Goal: Task Accomplishment & Management: Use online tool/utility

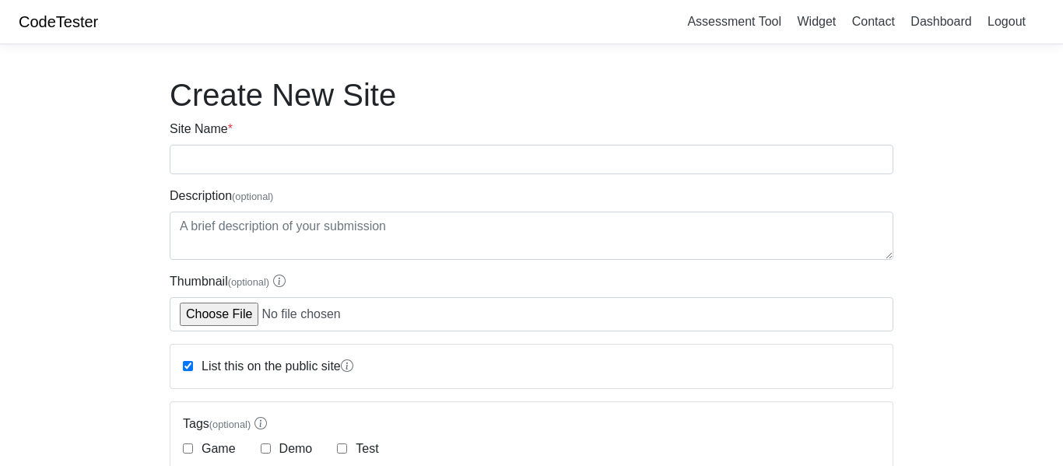
scroll to position [401, 0]
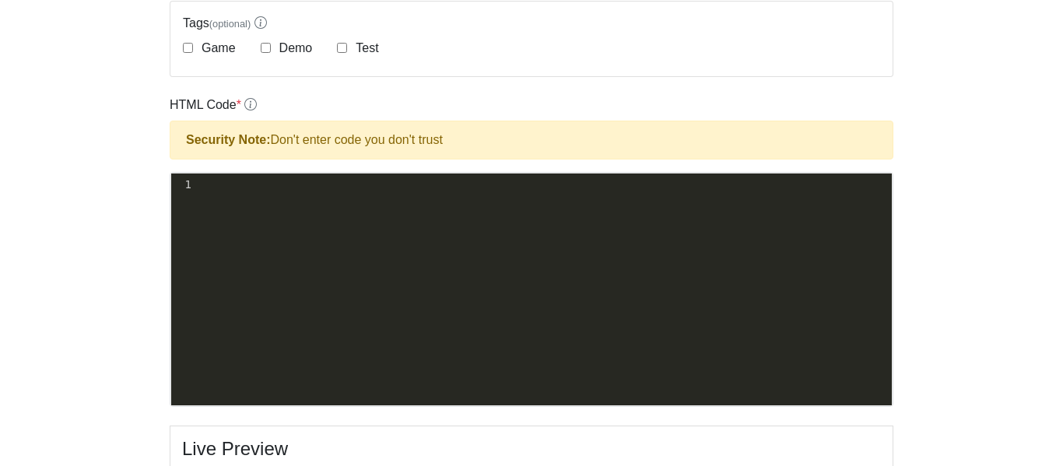
click at [516, 228] on div "xxxxxxxxxx 1 ​" at bounding box center [543, 301] width 744 height 255
click at [486, 226] on div "xxxxxxxxxx 1 ​" at bounding box center [543, 301] width 744 height 255
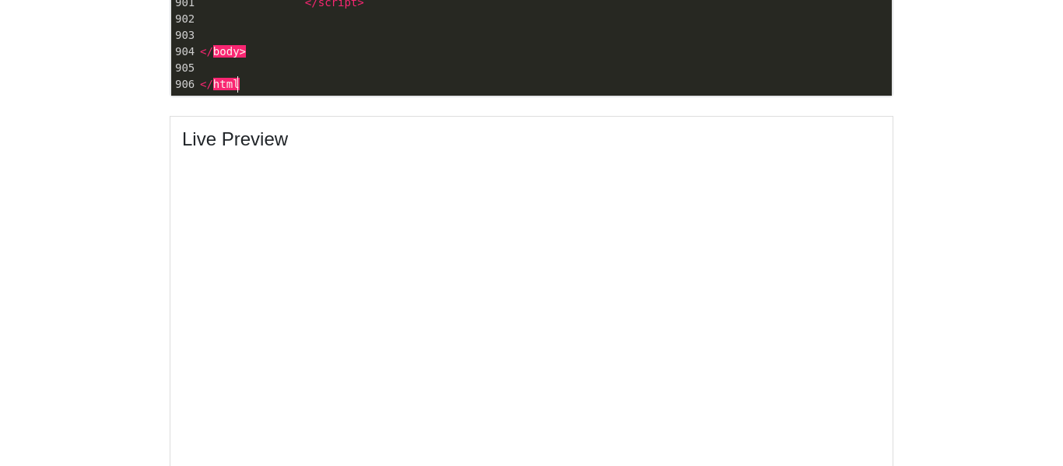
scroll to position [14583, 0]
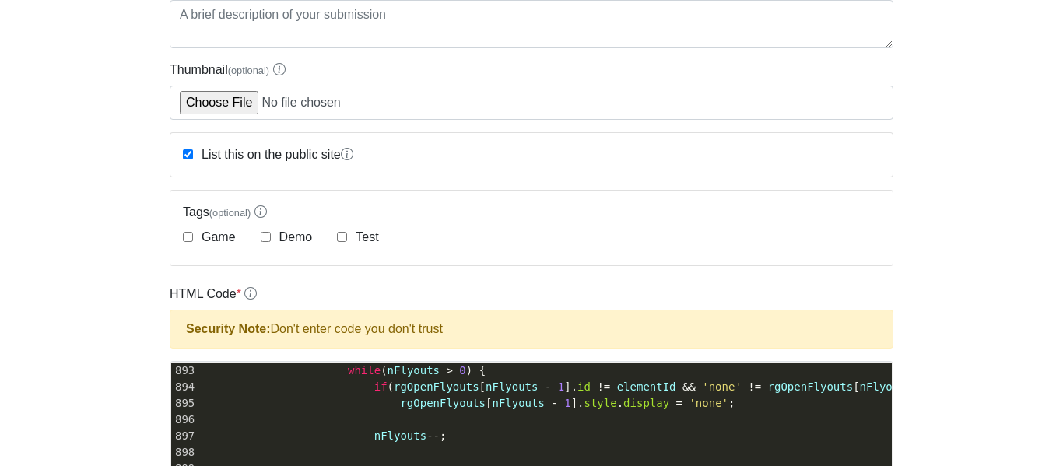
scroll to position [0, 0]
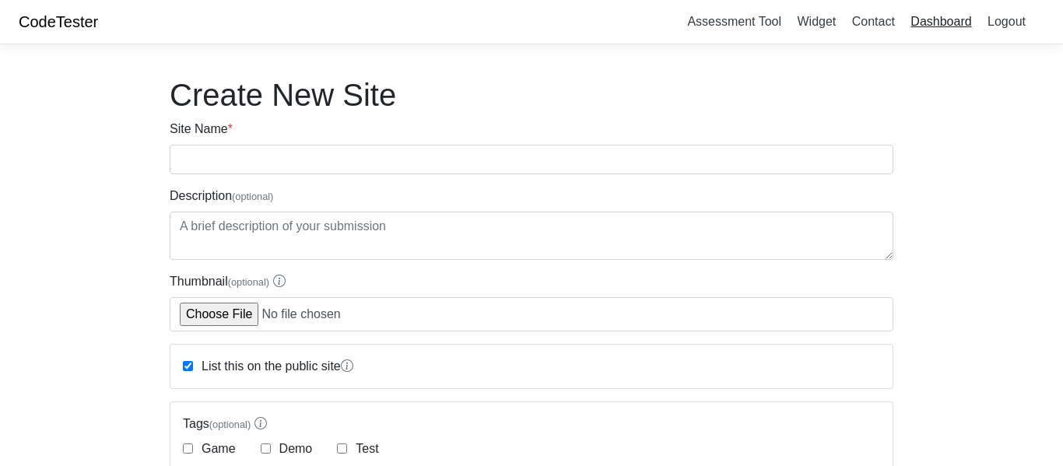
type textarea ">"
click at [927, 16] on link "Dashboard" at bounding box center [940, 22] width 73 height 26
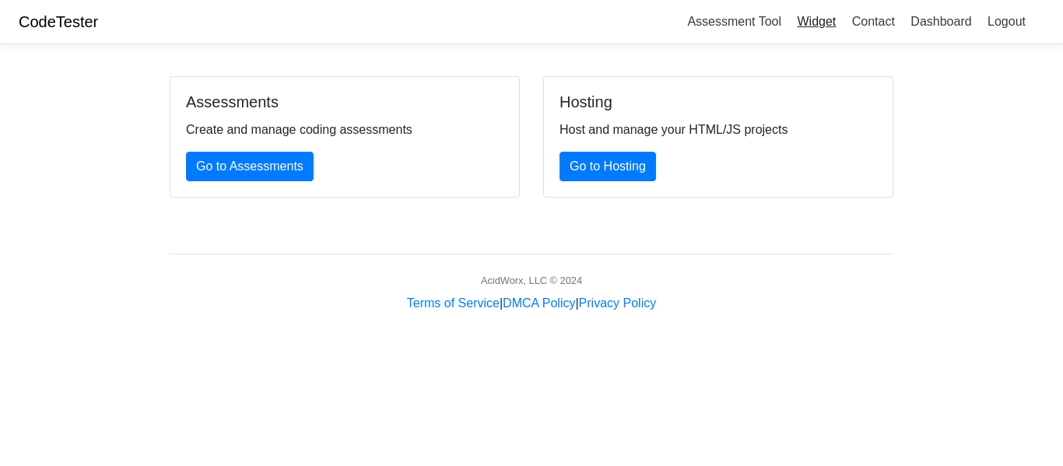
click at [834, 23] on link "Widget" at bounding box center [816, 22] width 51 height 26
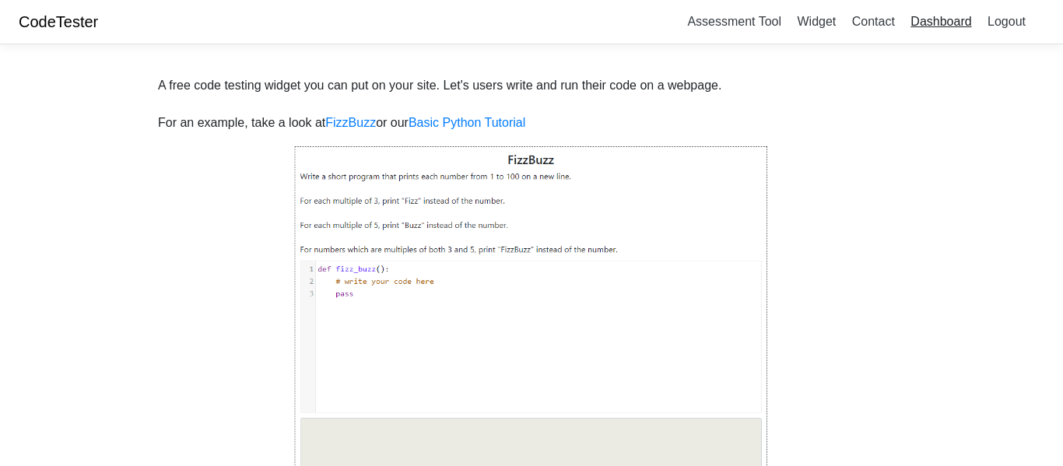
click at [943, 23] on link "Dashboard" at bounding box center [940, 22] width 73 height 26
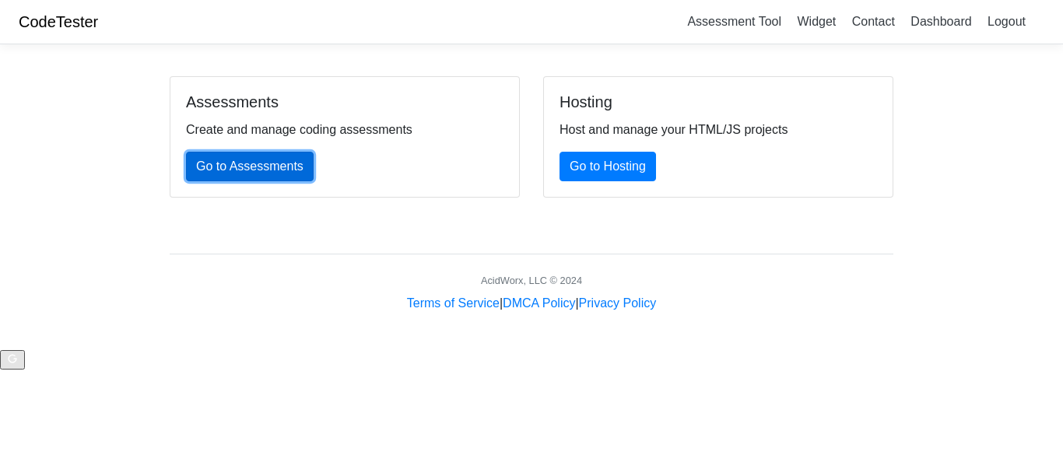
click at [216, 170] on link "Go to Assessments" at bounding box center [250, 167] width 128 height 30
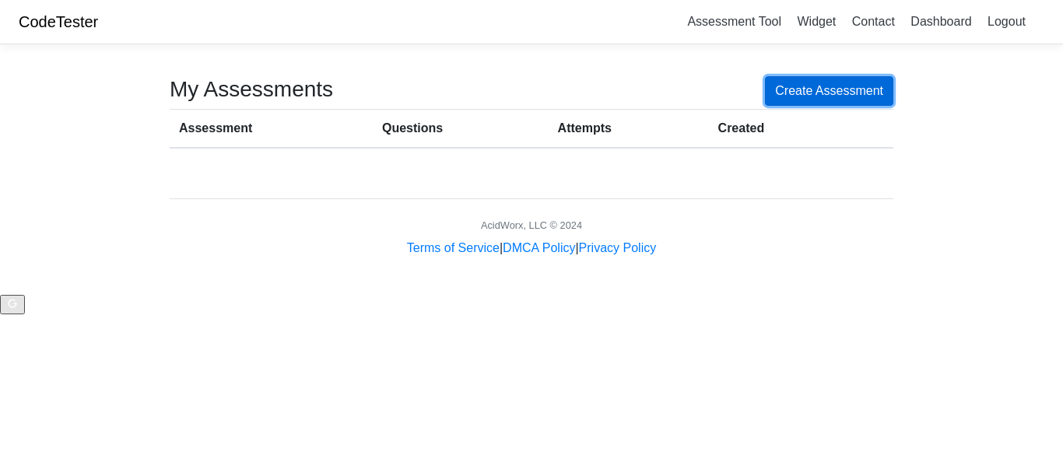
click at [817, 83] on link "Create Assessment" at bounding box center [829, 91] width 128 height 30
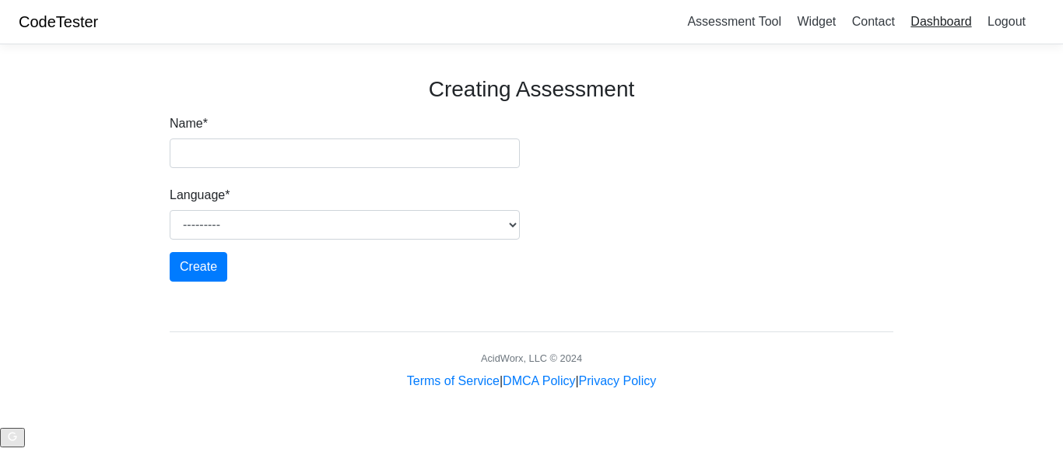
click at [950, 29] on link "Dashboard" at bounding box center [940, 22] width 73 height 26
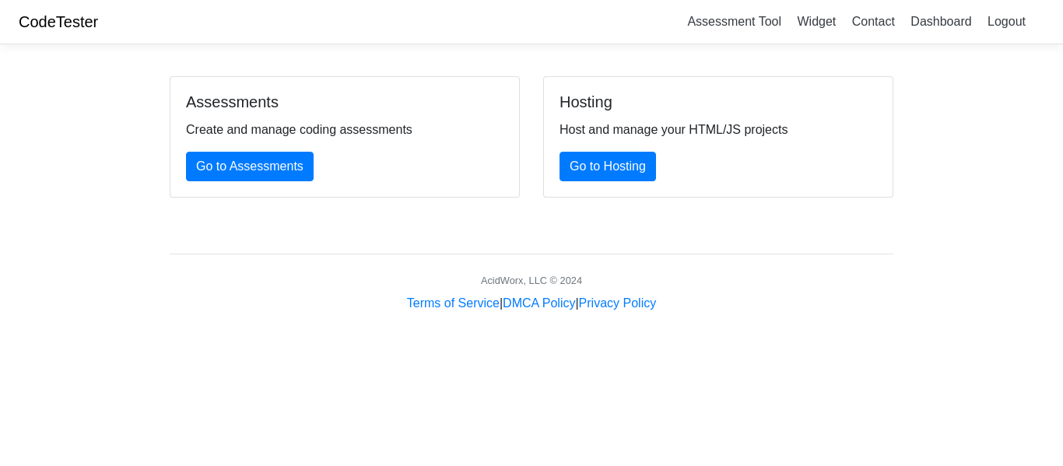
click at [630, 174] on link "Go to Hosting" at bounding box center [608, 167] width 97 height 30
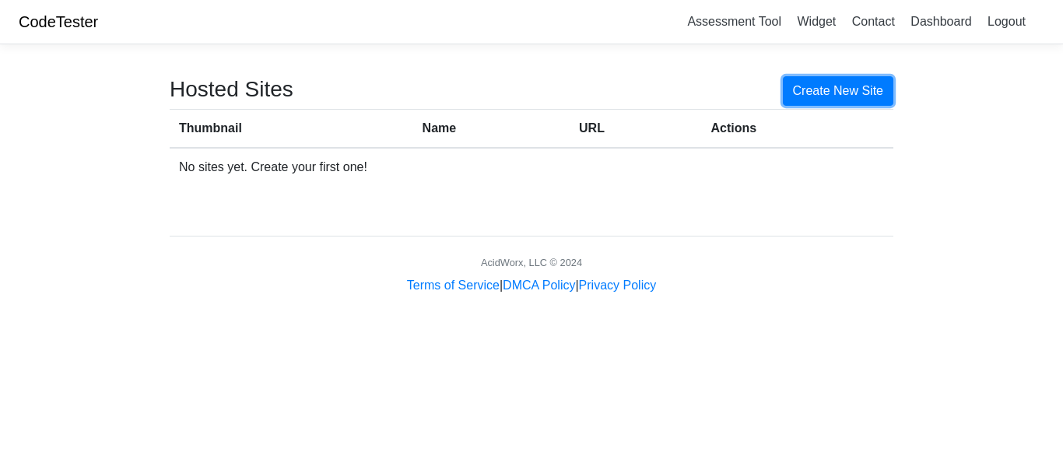
click at [843, 89] on link "Create New Site" at bounding box center [838, 91] width 111 height 30
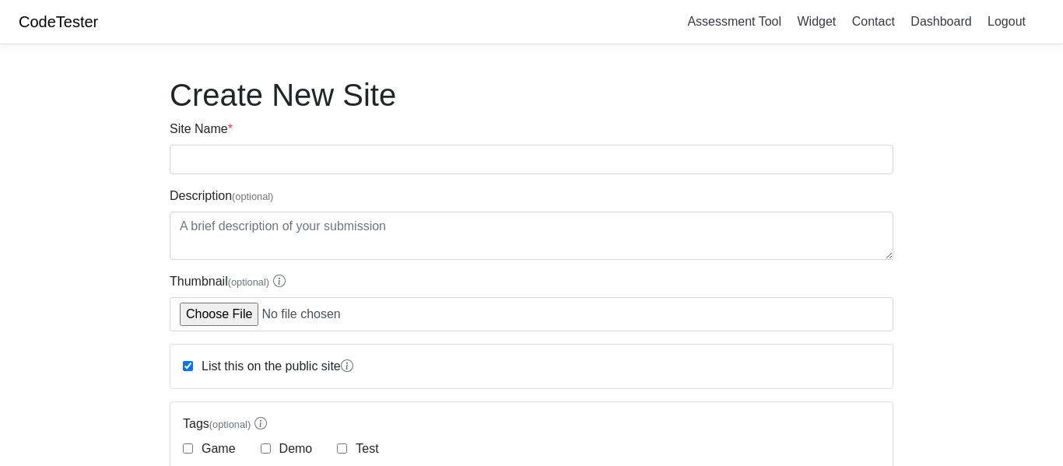
click at [1044, 421] on input "Start a chat with Grammarly AI" at bounding box center [531, 233] width 1063 height 466
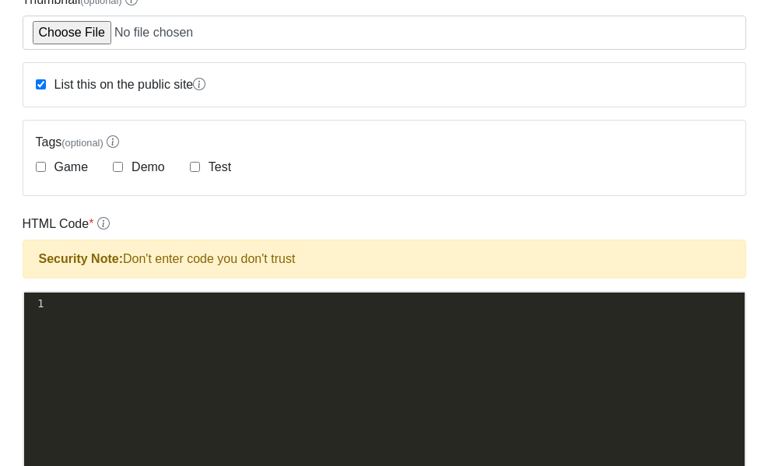
scroll to position [283, 0]
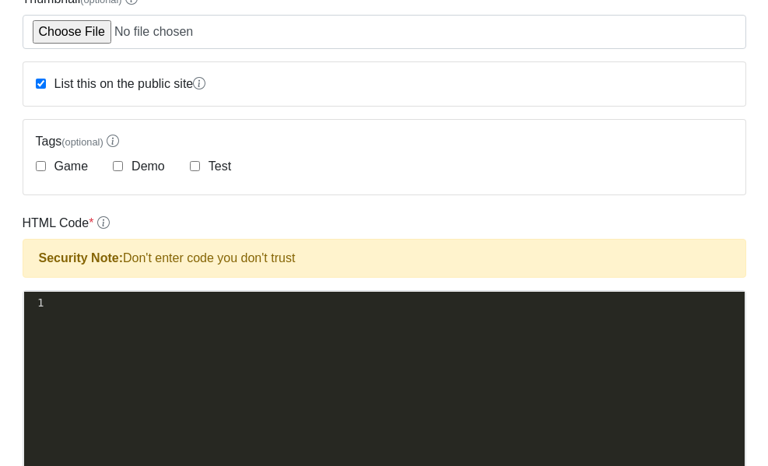
click at [35, 397] on div at bounding box center [35, 419] width 23 height 255
click at [157, 388] on div "xxxxxxxxxx 1 ​" at bounding box center [396, 419] width 744 height 255
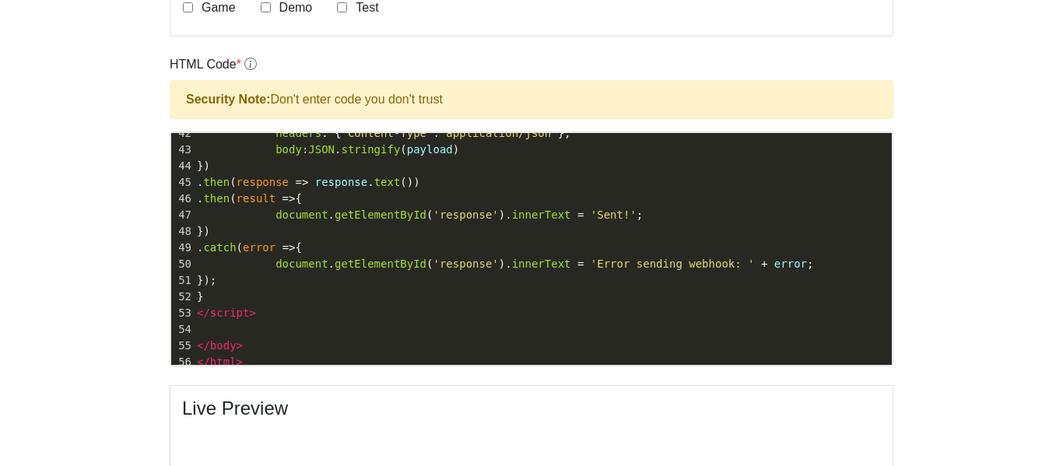
scroll to position [682, 0]
click at [605, 209] on span "'Sent!'" at bounding box center [614, 215] width 46 height 12
type textarea "<!DOCTYPE html> <html lang="en"> <head> <meta charset="UTF-8"> <meta name="view…"
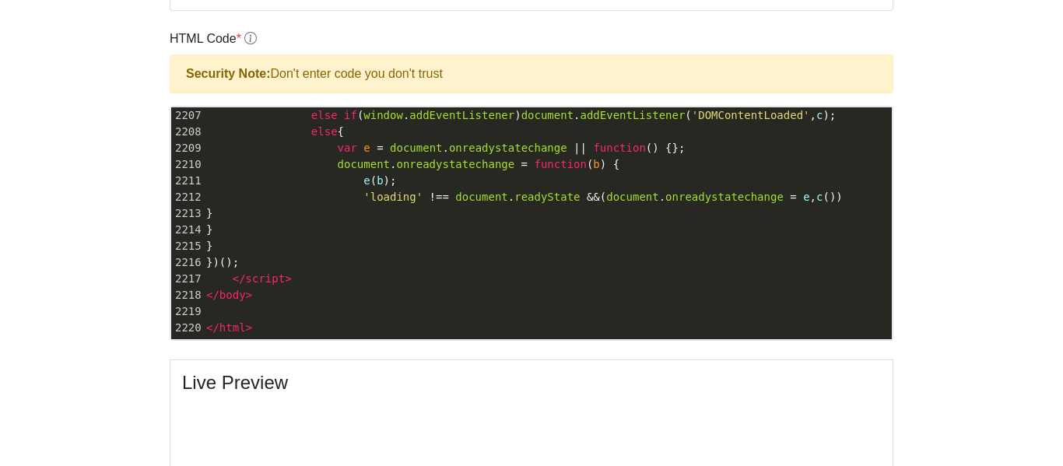
scroll to position [464, 0]
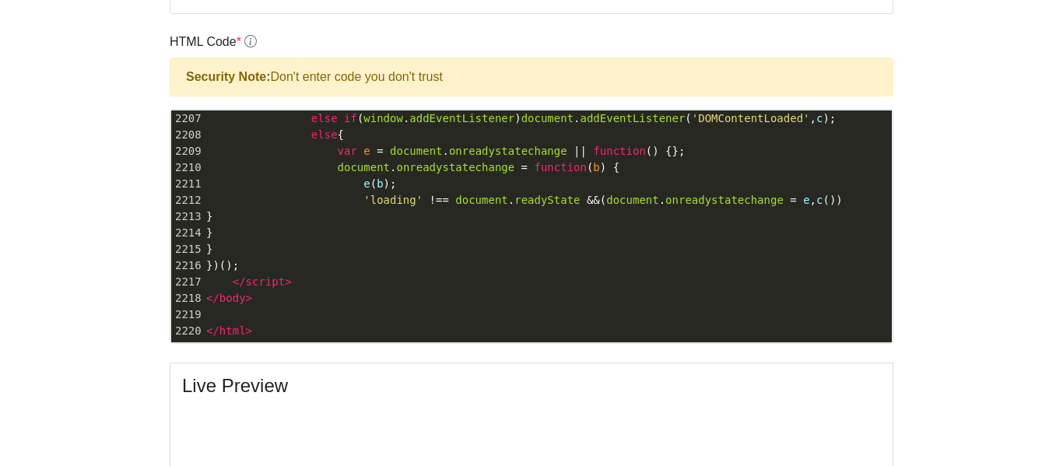
click at [441, 271] on pre "})();" at bounding box center [547, 266] width 689 height 16
type textarea "<!DOCTYPE html> <!-- Last Published: Mon Oct 06 2025 10:50:38 GMT+0000 (Coordin…"
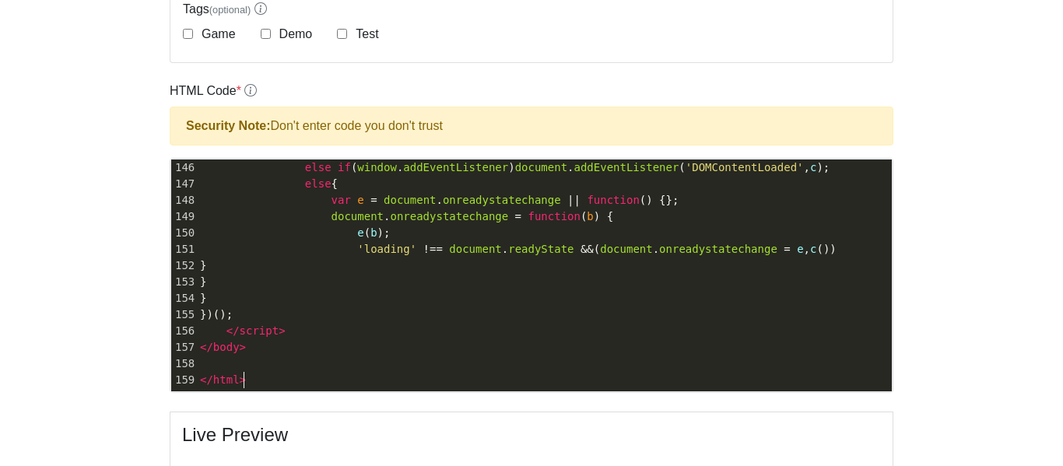
scroll to position [416, 0]
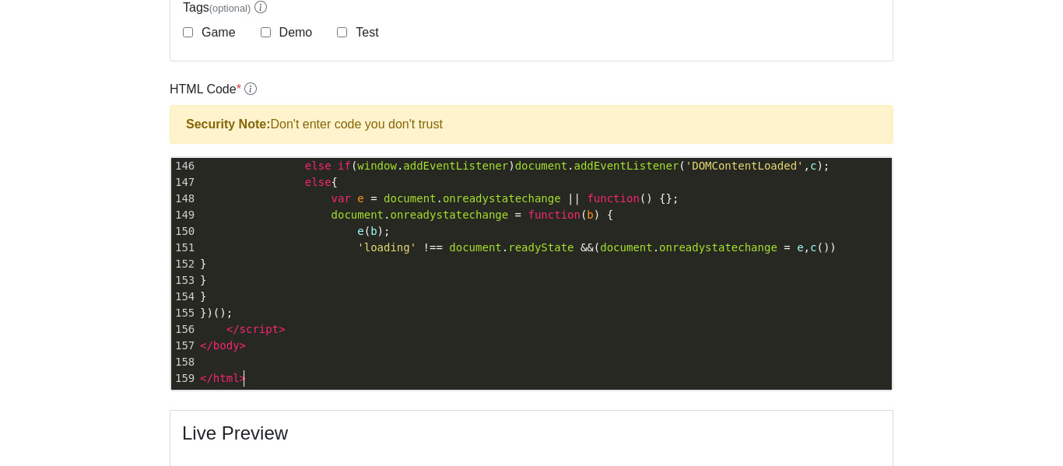
click at [246, 250] on span "'loading' !== document . readyState && ( document . onreadystatechange = e , c …" at bounding box center [518, 247] width 637 height 12
type textarea "<!DOCTYPE html> <html> <head> <meta charset="utf-8"> <meta content="width=devic…"
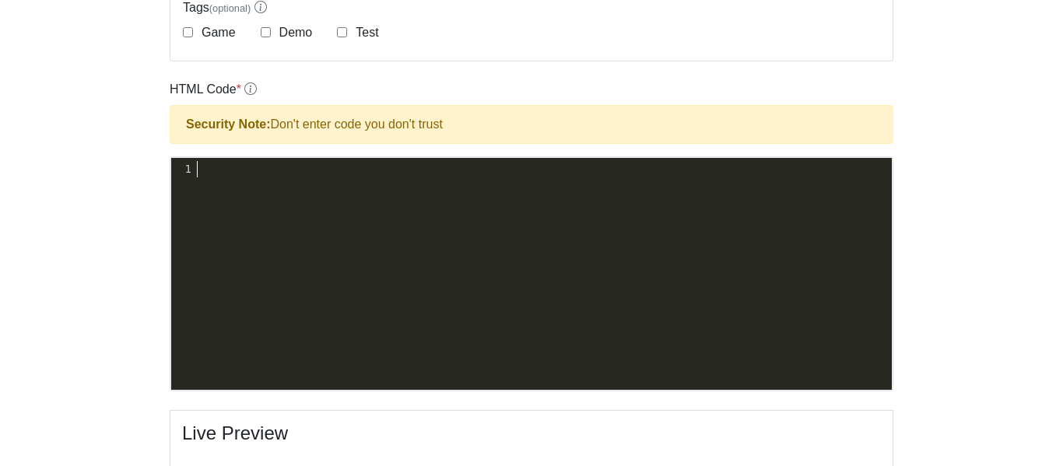
scroll to position [0, 0]
type textarea "<!DOCTYPE html> <html> <head> <meta charset="utf-8"> <meta content="width=devic…"
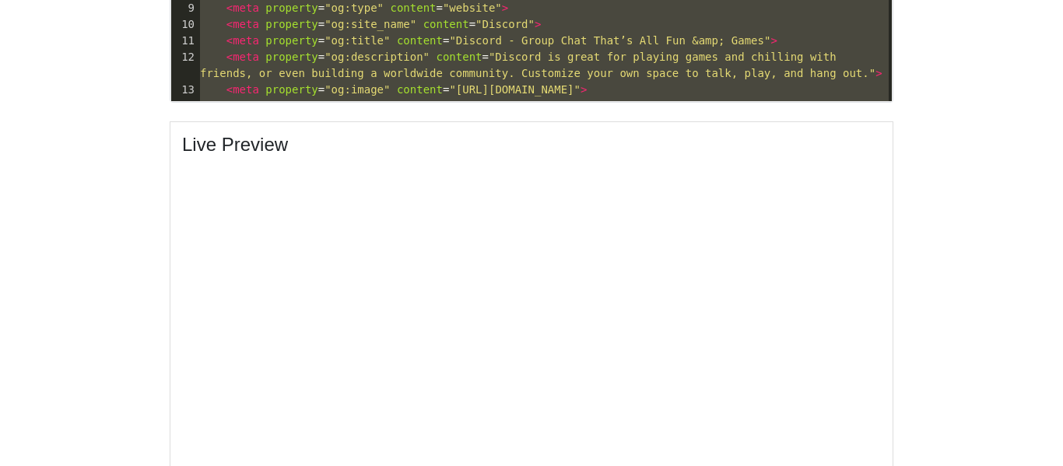
scroll to position [706, 0]
